Goal: Connect with others: Connect with others

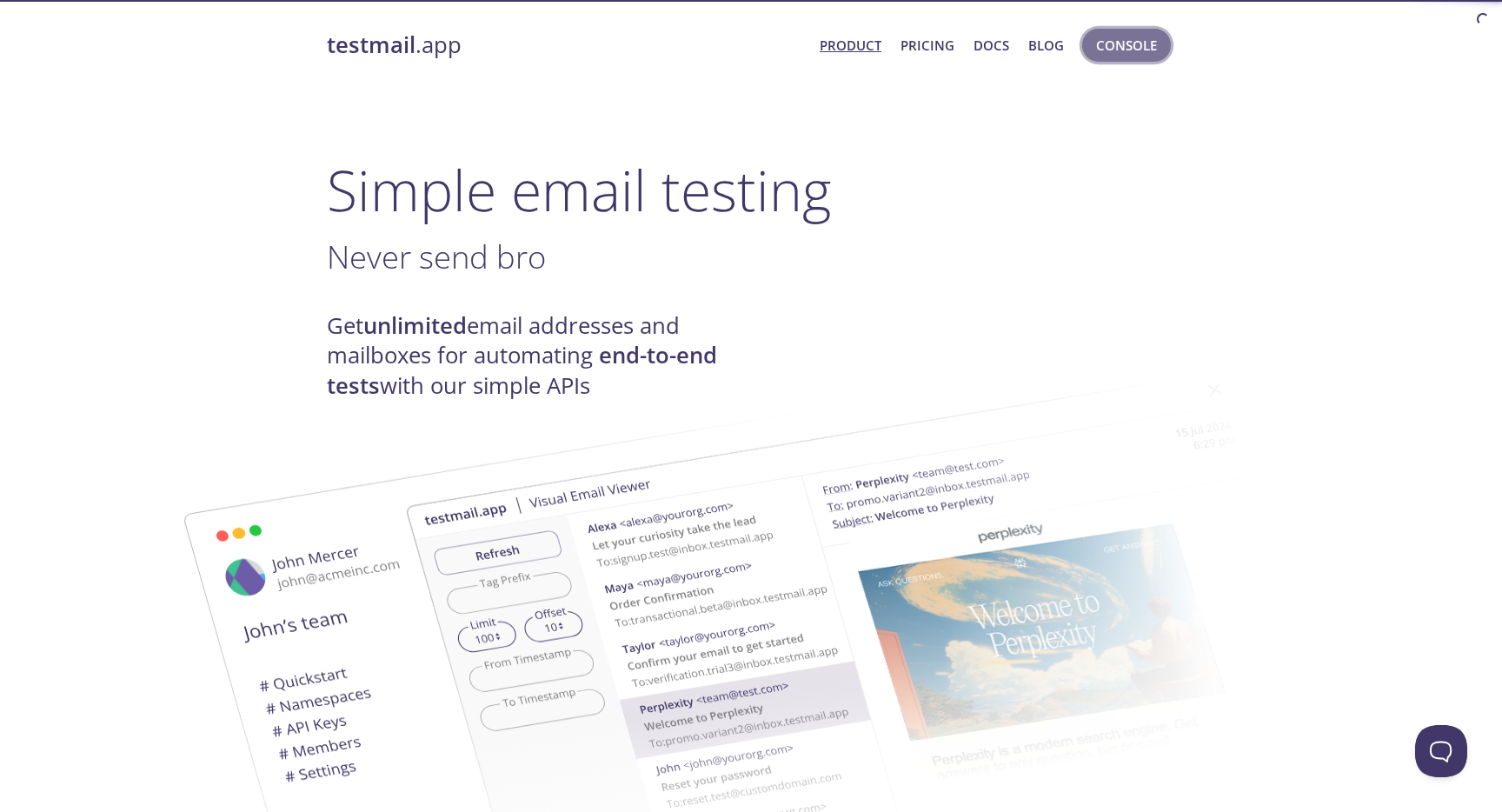
click at [1115, 44] on span "Console" at bounding box center [1126, 45] width 61 height 22
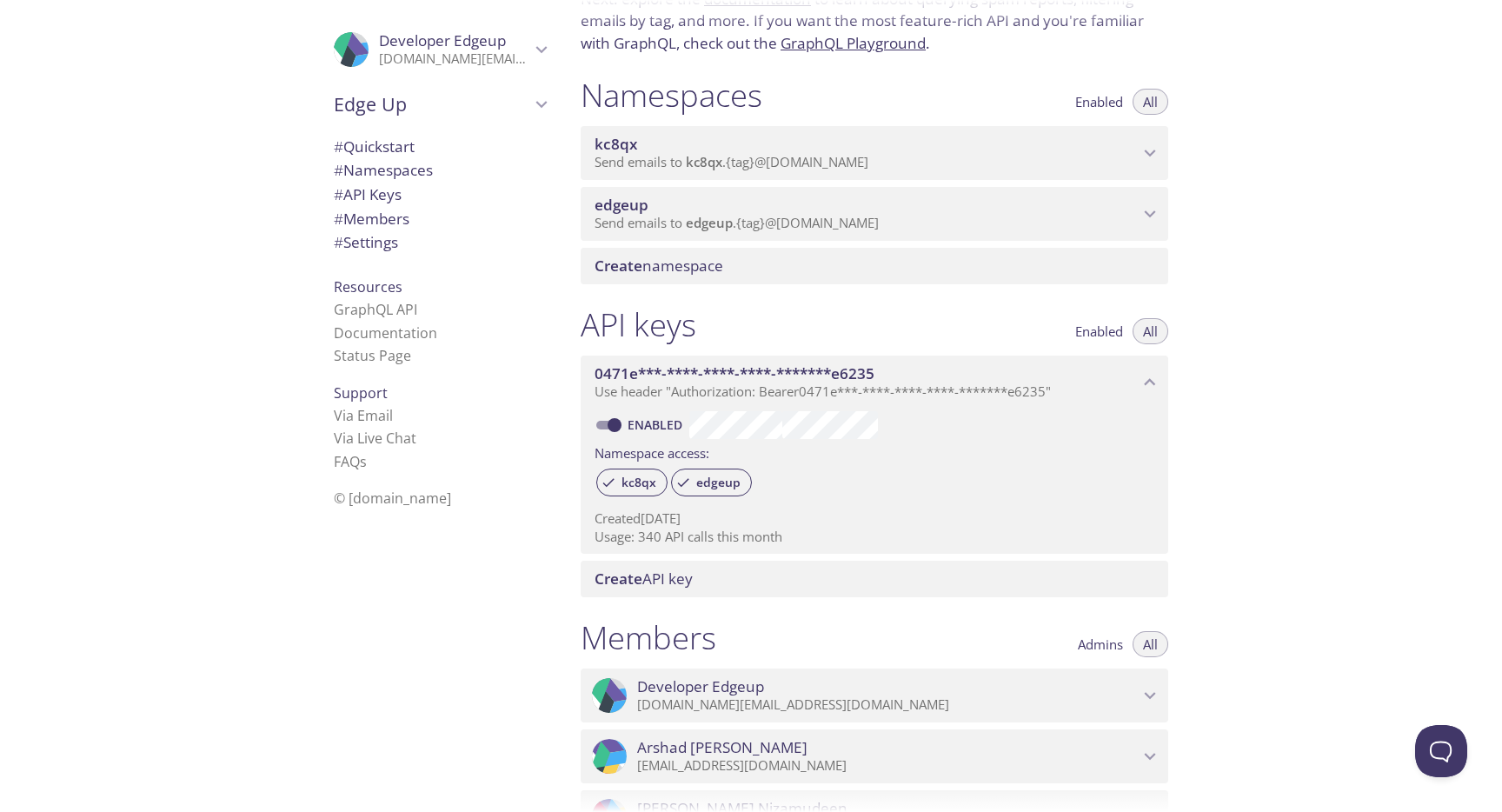
scroll to position [139, 0]
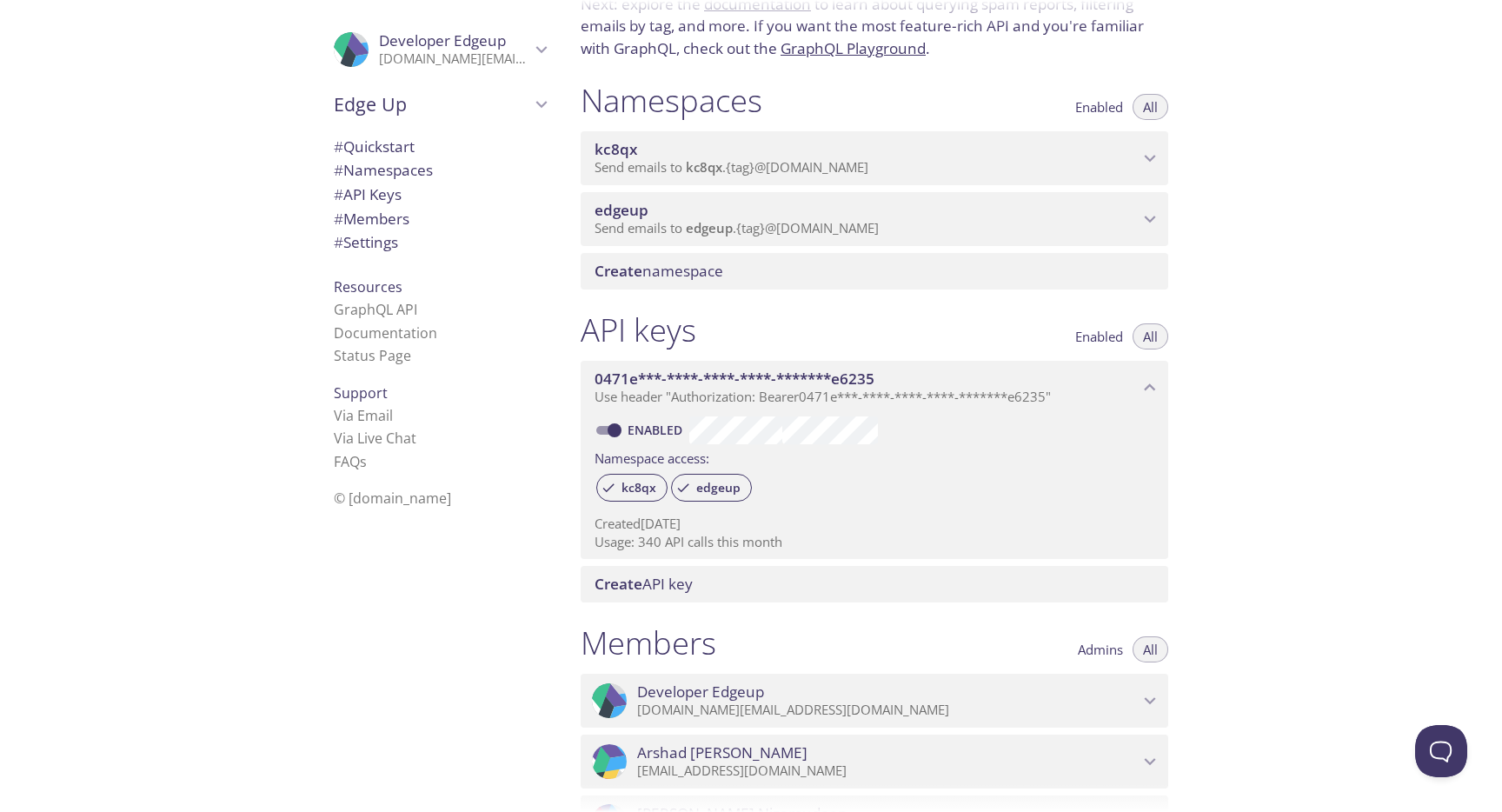
click at [949, 225] on p "Send emails to edgeup . {tag} @[DOMAIN_NAME]" at bounding box center [866, 228] width 544 height 18
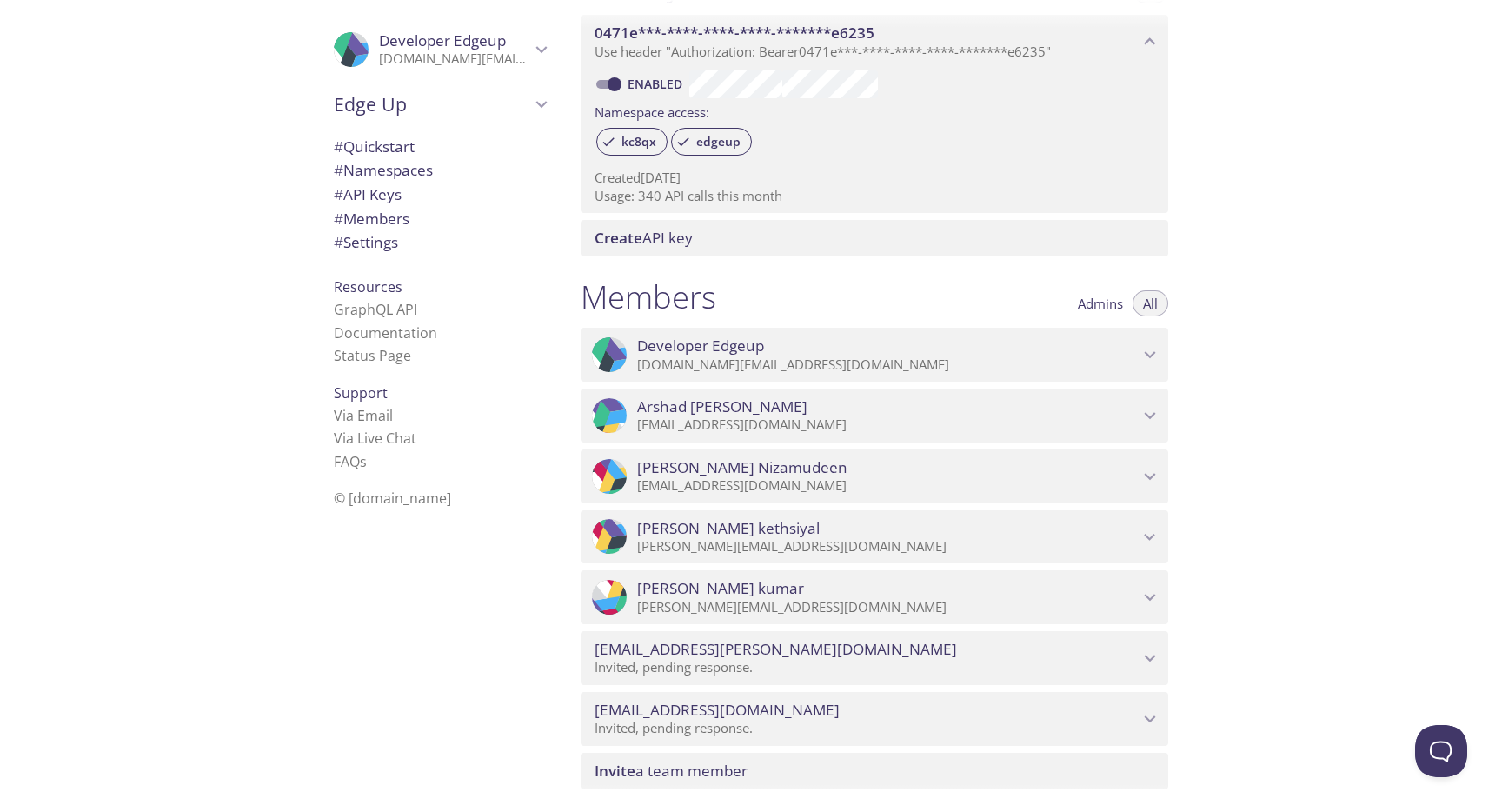
scroll to position [596, 0]
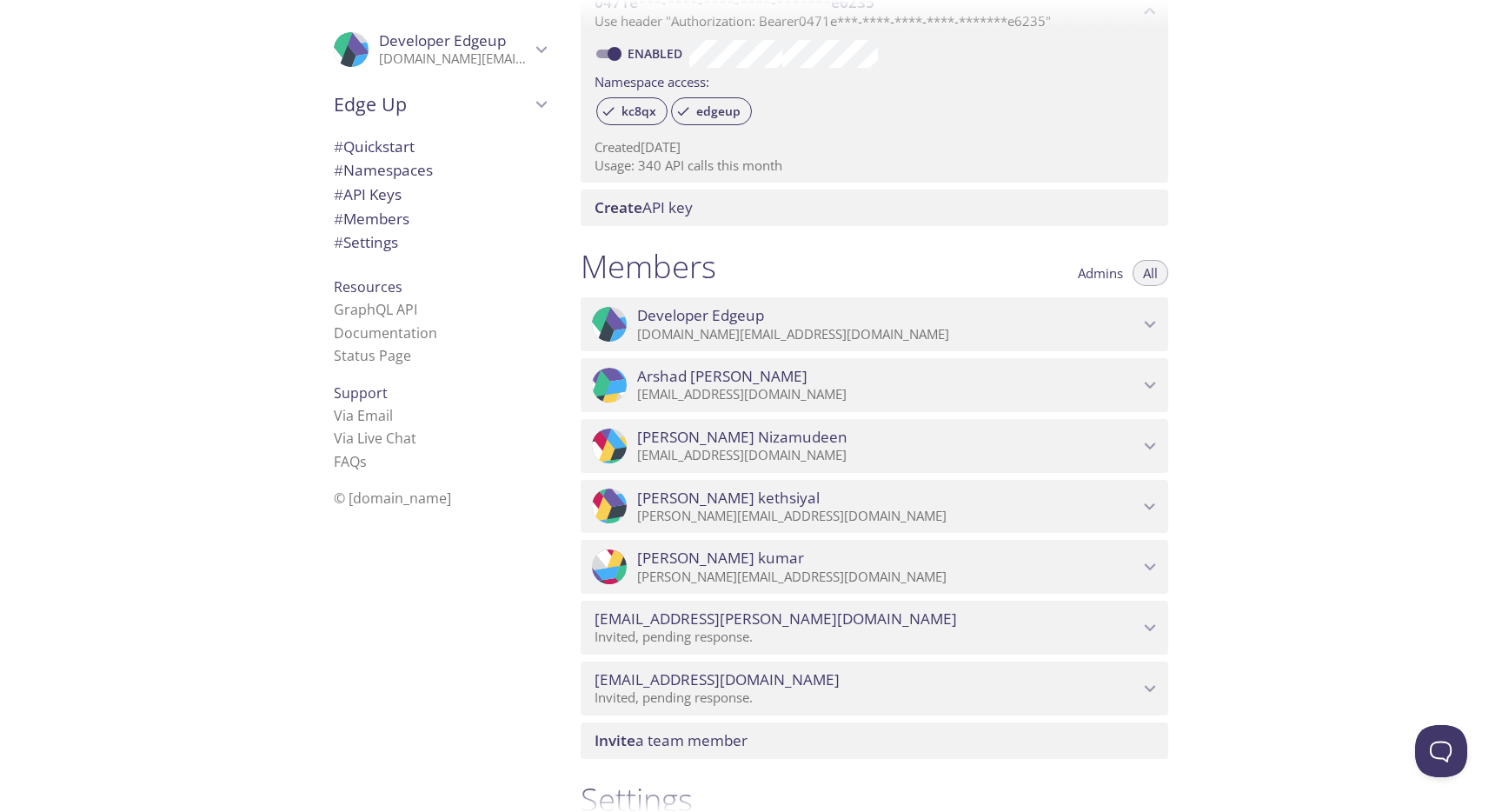
click at [634, 739] on span "Invite a team member" at bounding box center [670, 741] width 153 height 20
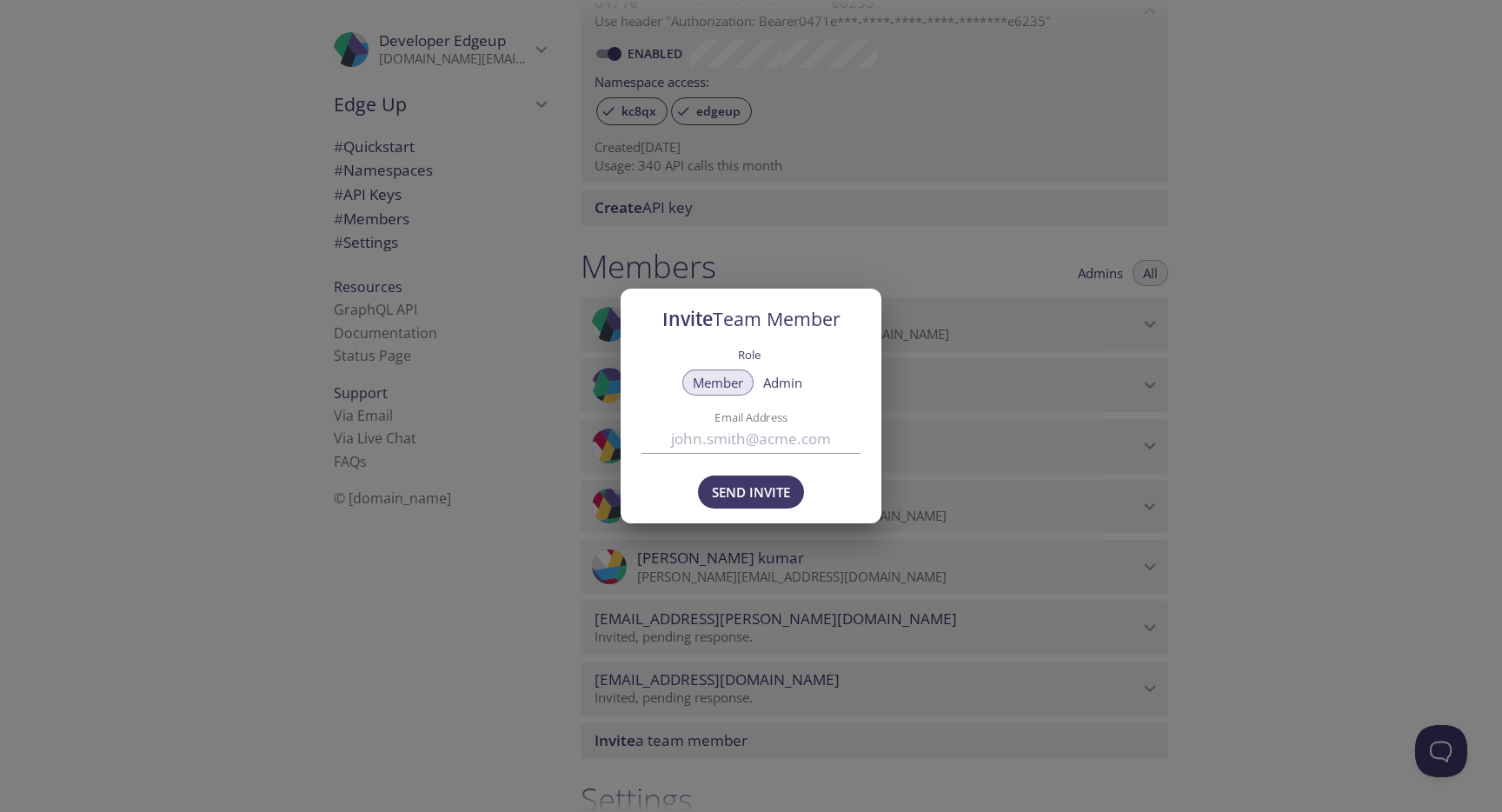
click at [747, 436] on input "Email Address" at bounding box center [751, 438] width 219 height 29
type input "[EMAIL_ADDRESS][DOMAIN_NAME]"
click at [742, 484] on span "Send Invite" at bounding box center [751, 491] width 78 height 22
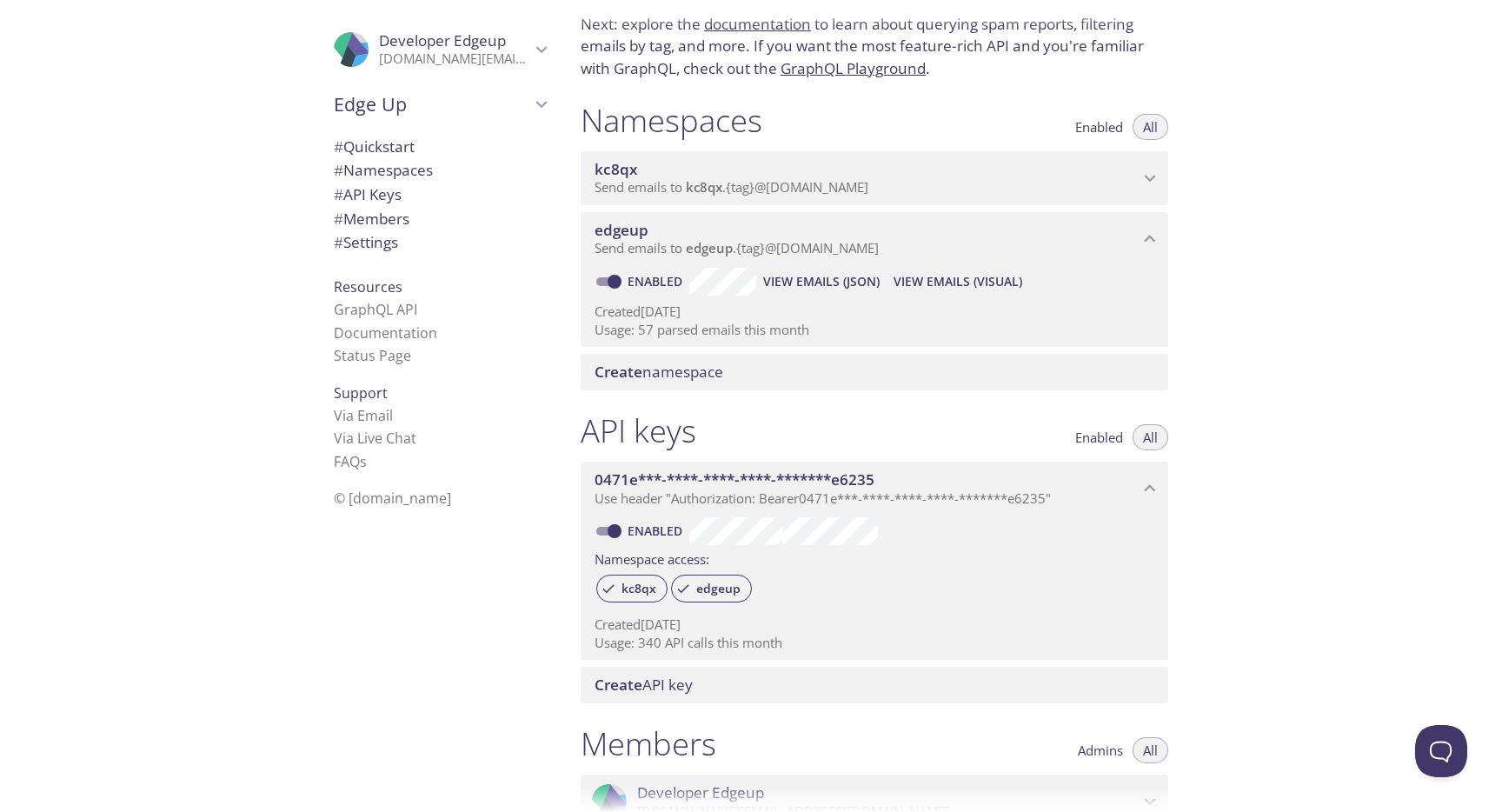
scroll to position [0, 0]
